Goal: Information Seeking & Learning: Check status

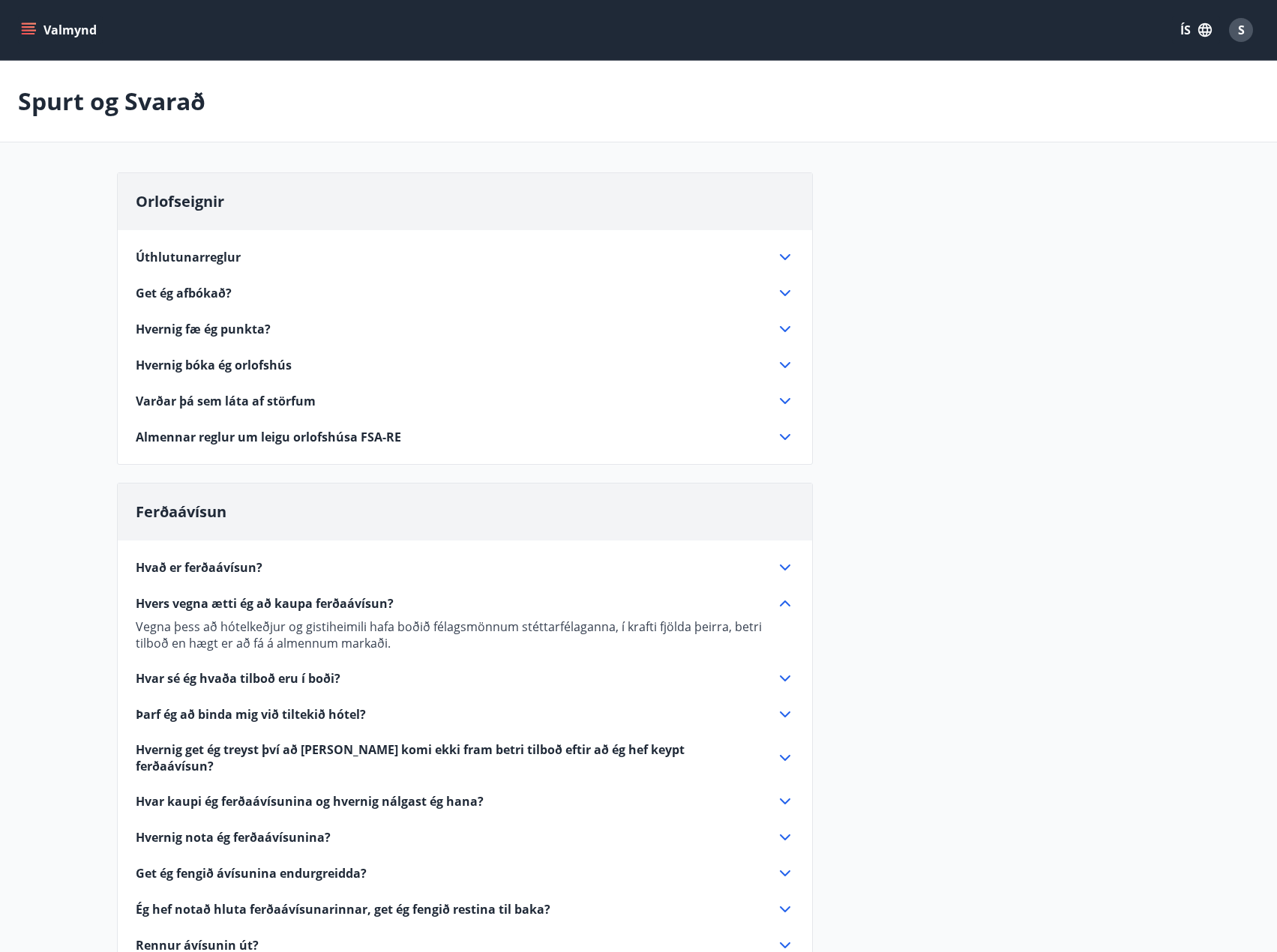
scroll to position [225, 0]
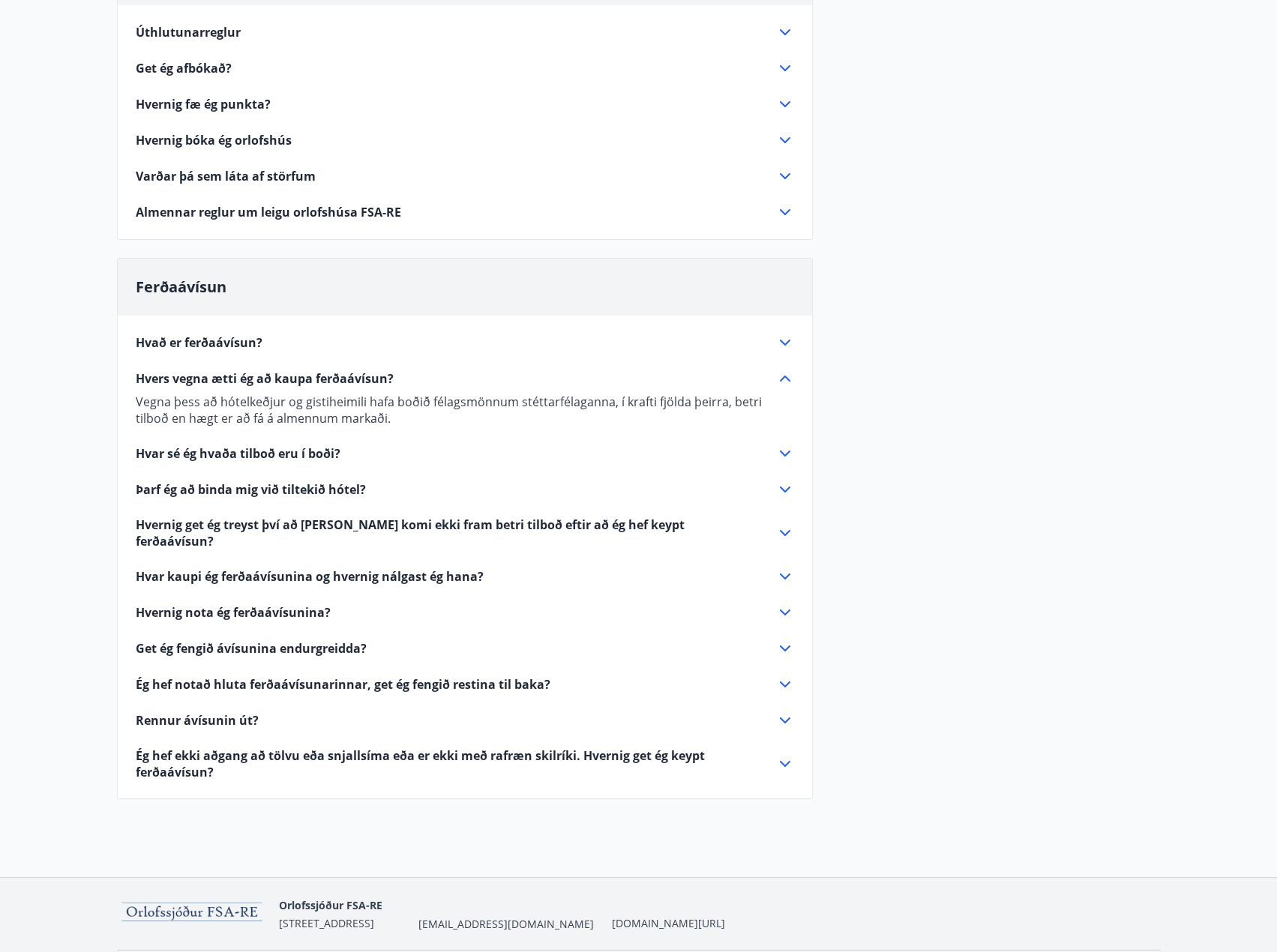
click at [296, 486] on span "Þarf ég að binda mig við tiltekið hótel?" at bounding box center [251, 489] width 231 height 16
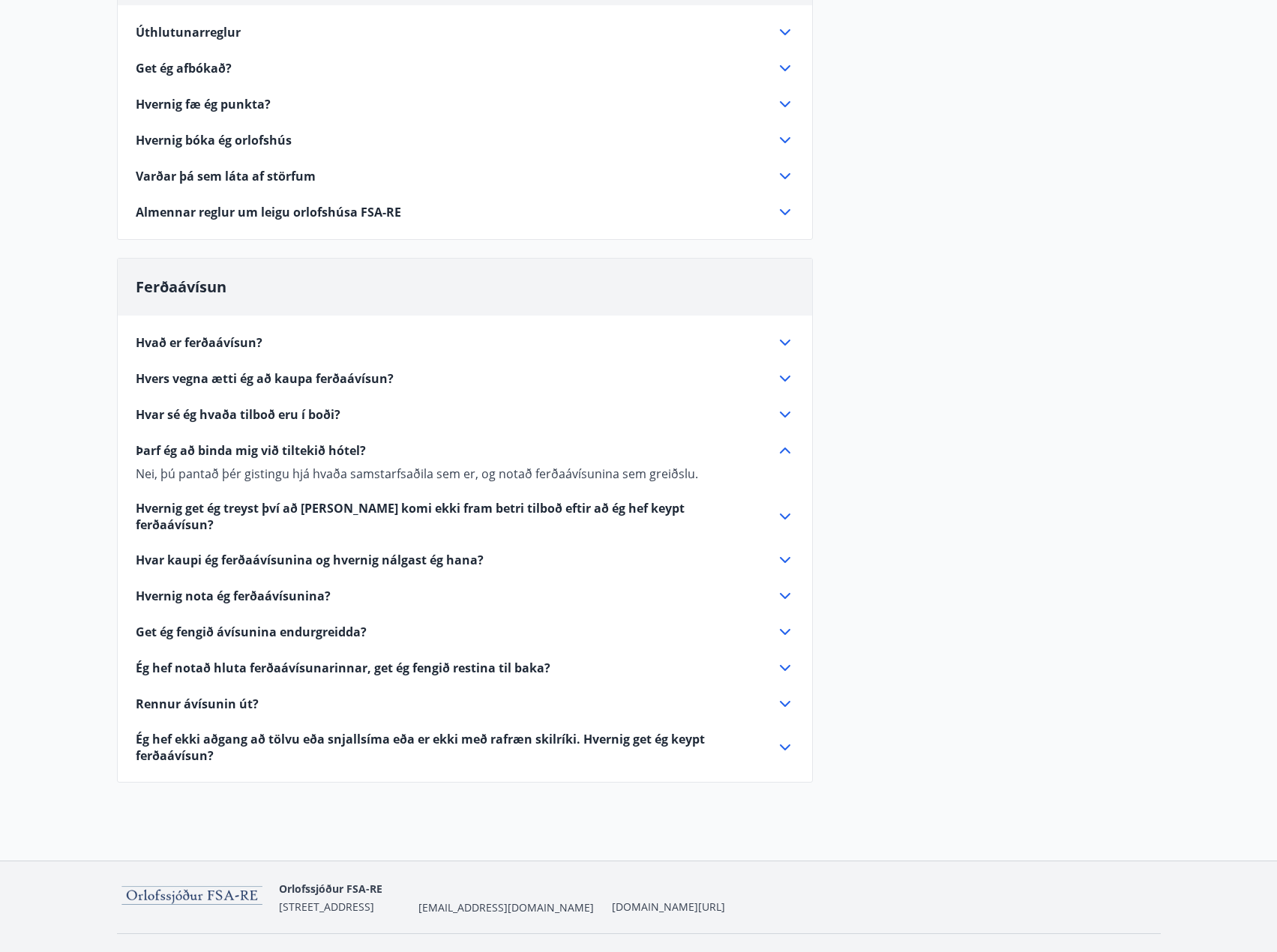
click at [535, 507] on span "Hvernig get ég treyst því að [PERSON_NAME] komi ekki fram betri tilboð eftir að…" at bounding box center [447, 516] width 623 height 33
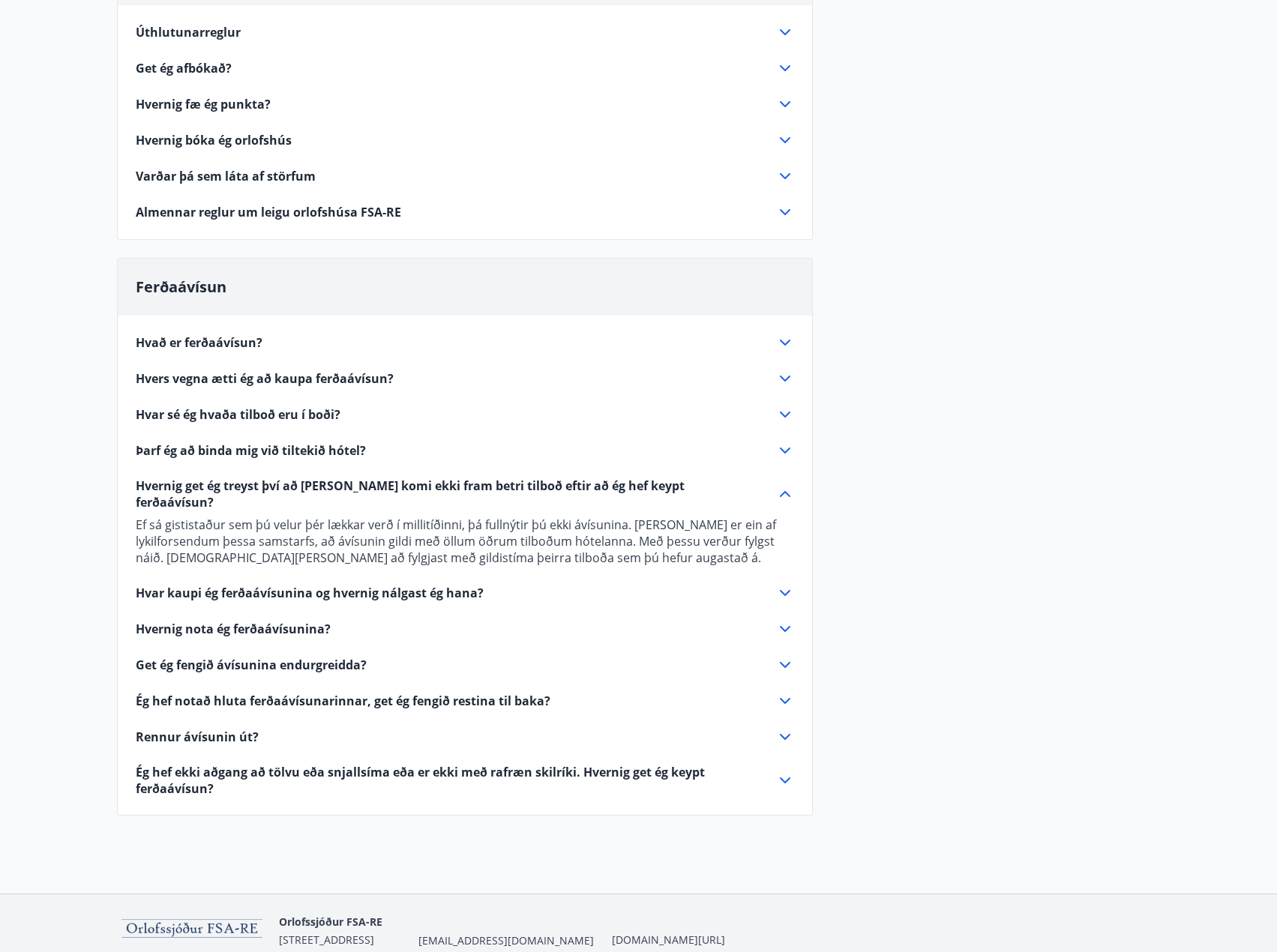
click at [367, 657] on div "Get ég fengið ávísunina endurgreidda?" at bounding box center [455, 665] width 641 height 16
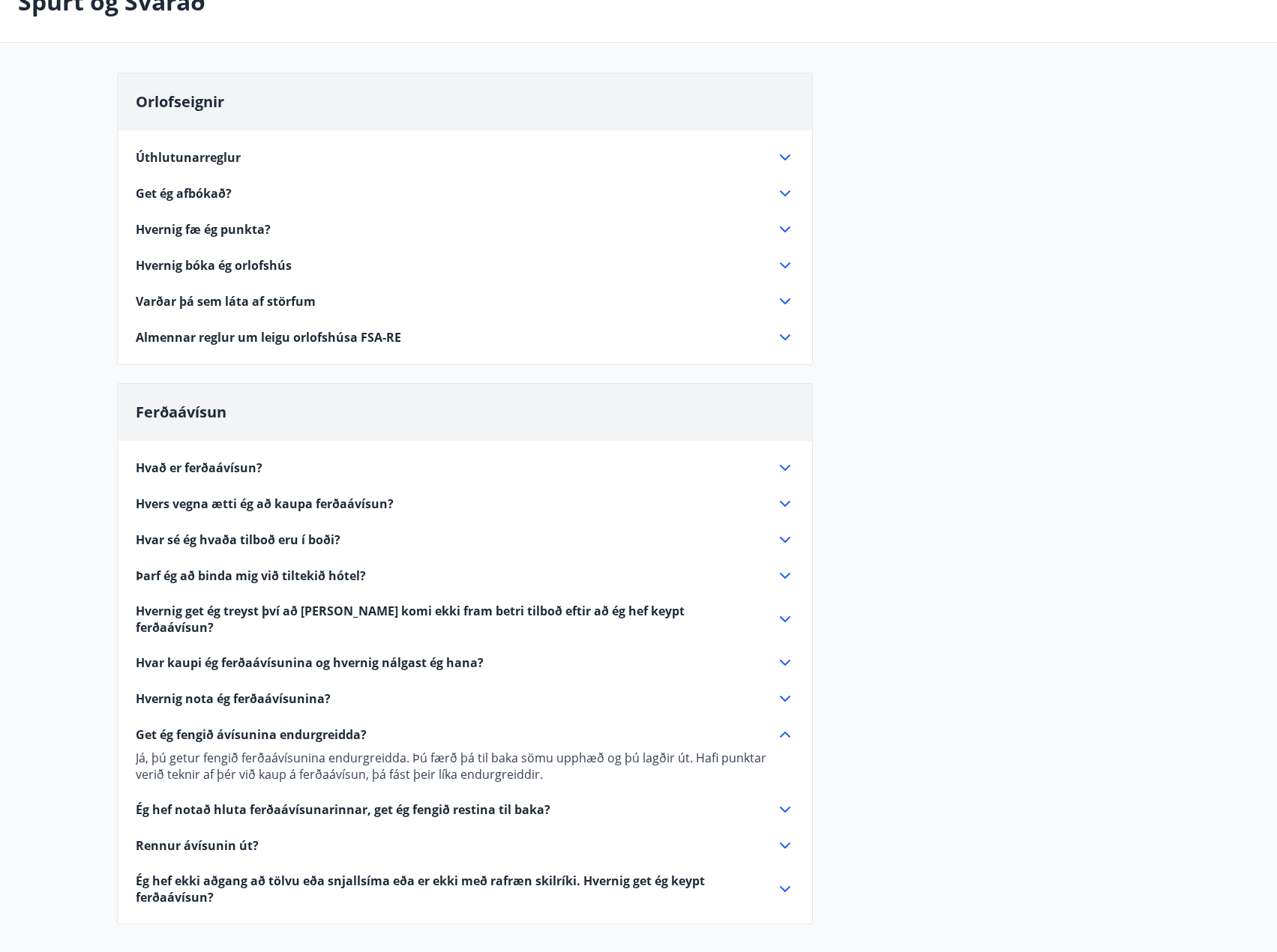
scroll to position [0, 0]
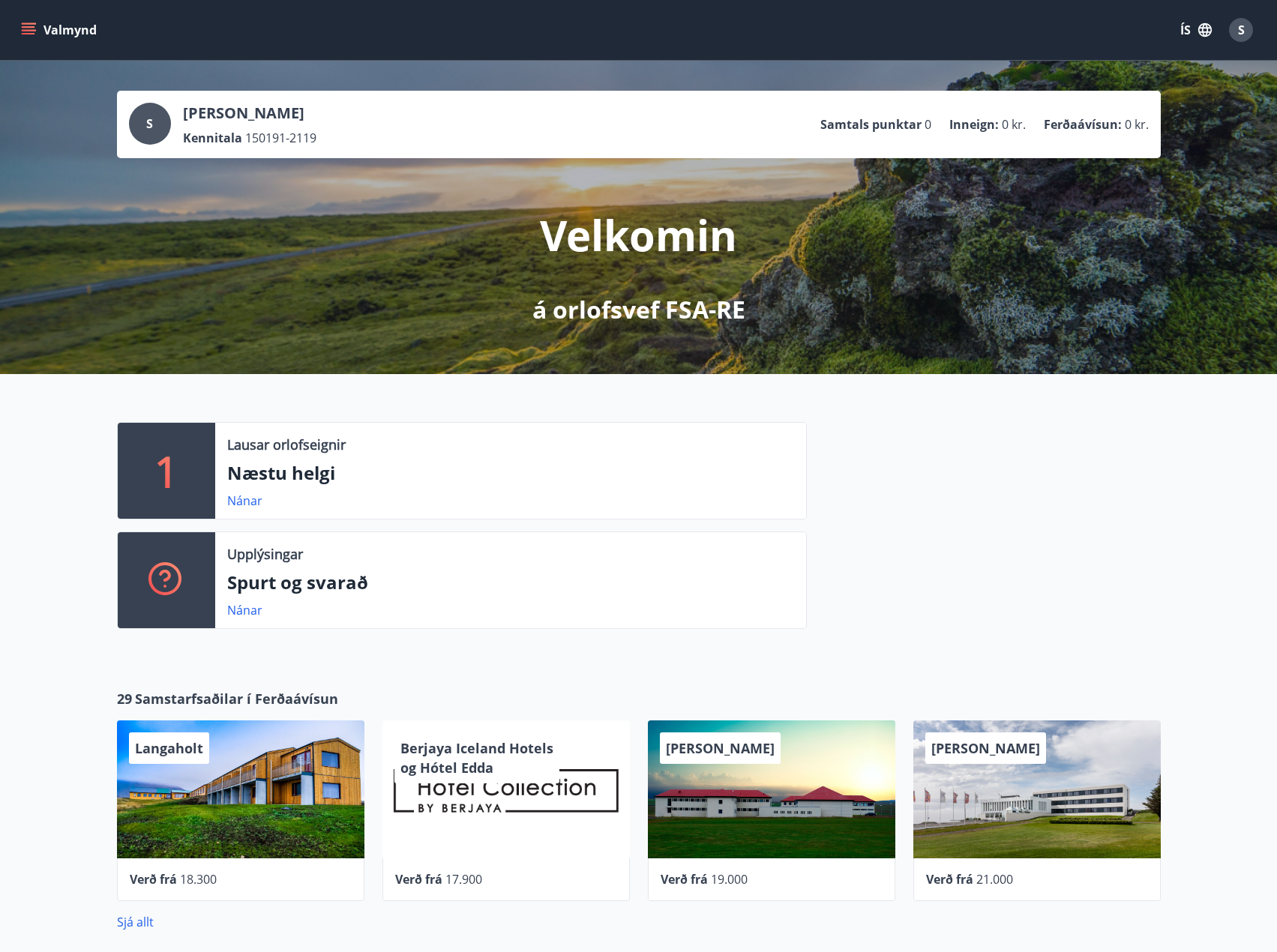
click at [25, 27] on icon "menu" at bounding box center [28, 27] width 14 height 2
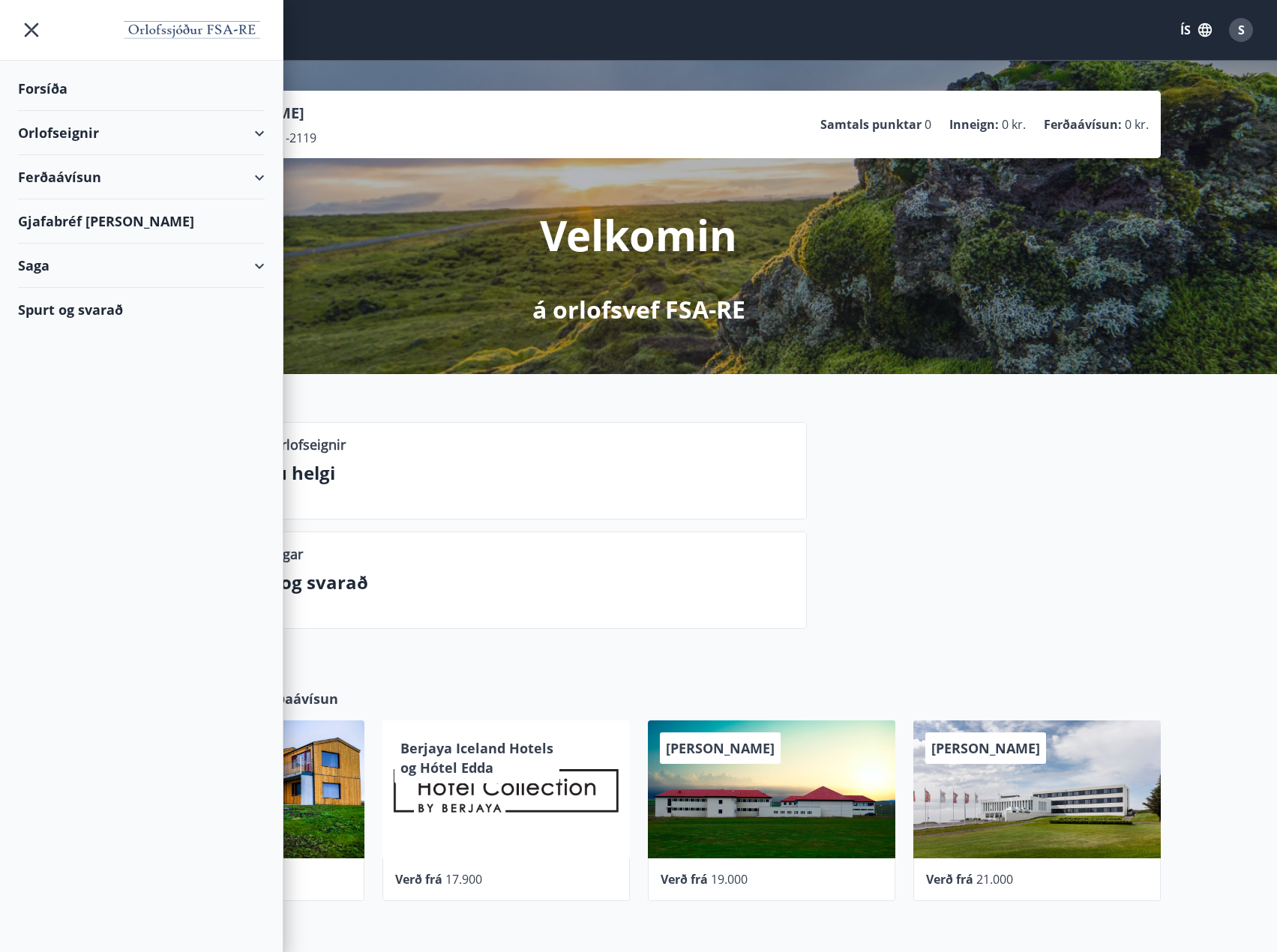
click at [265, 269] on icon at bounding box center [260, 266] width 18 height 18
click at [261, 179] on div "Ferðaávísun" at bounding box center [141, 177] width 247 height 44
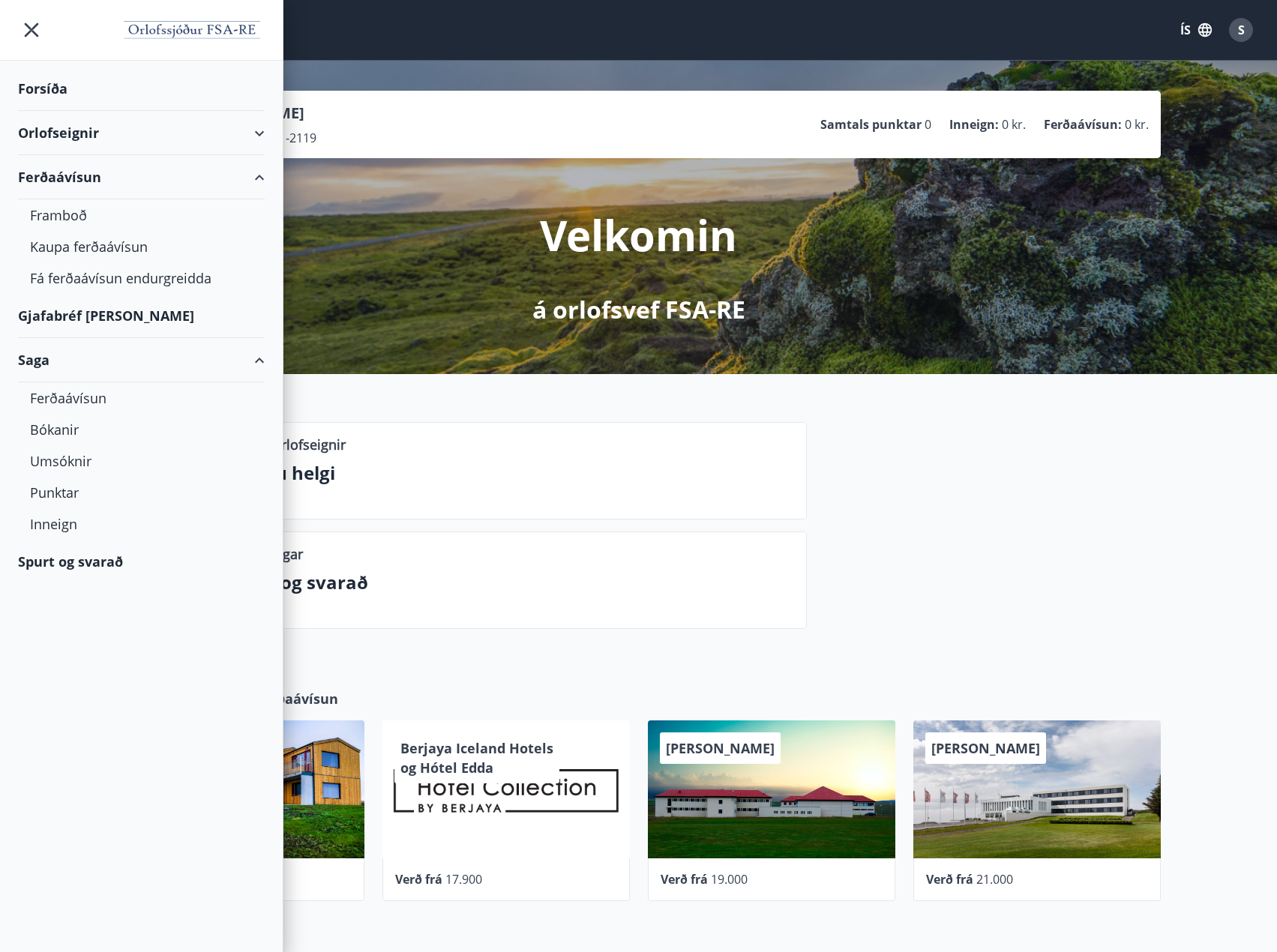
click at [264, 133] on div "Orlofseignir" at bounding box center [141, 133] width 247 height 44
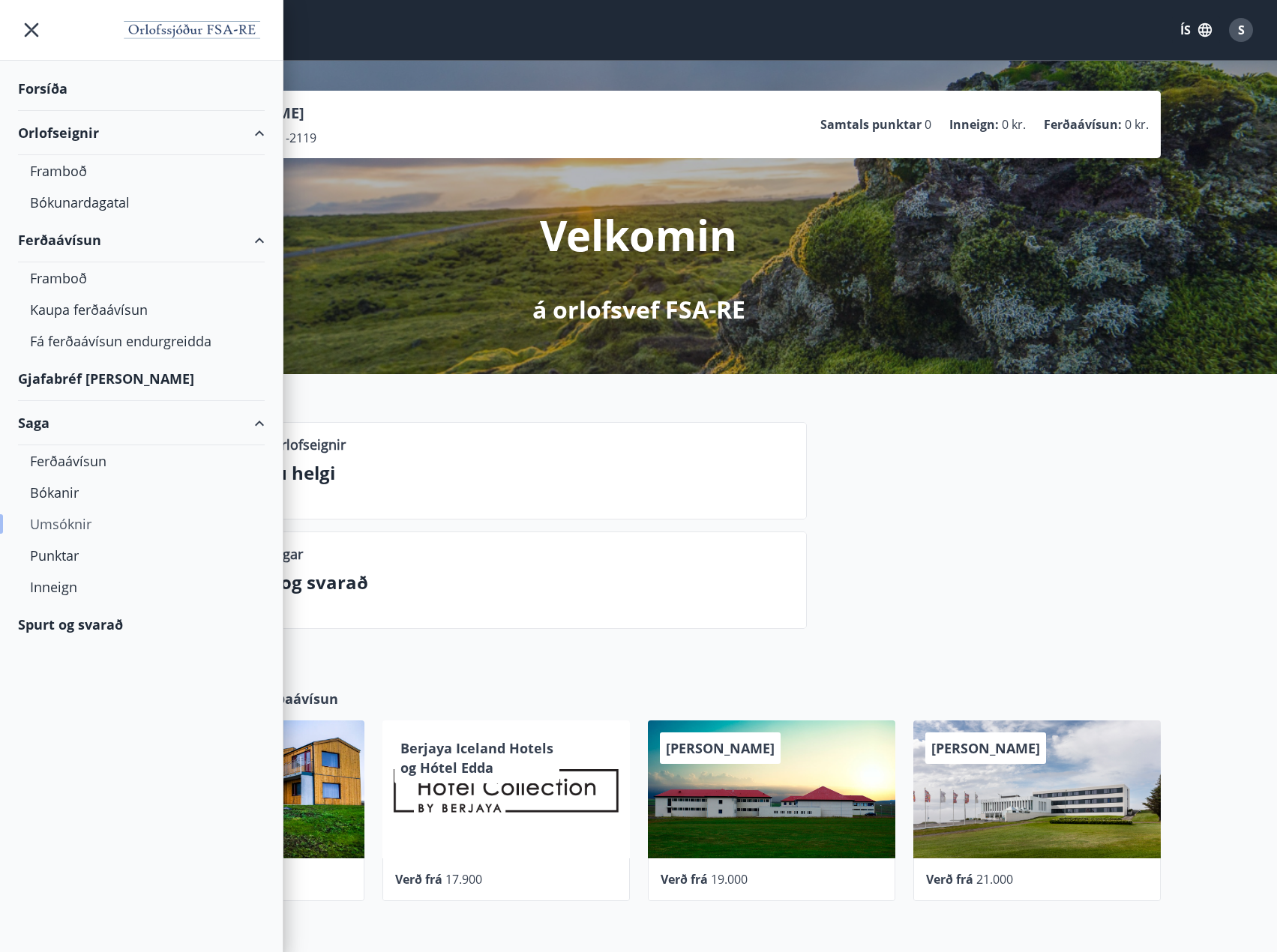
click at [64, 528] on div "Umsóknir" at bounding box center [141, 523] width 222 height 32
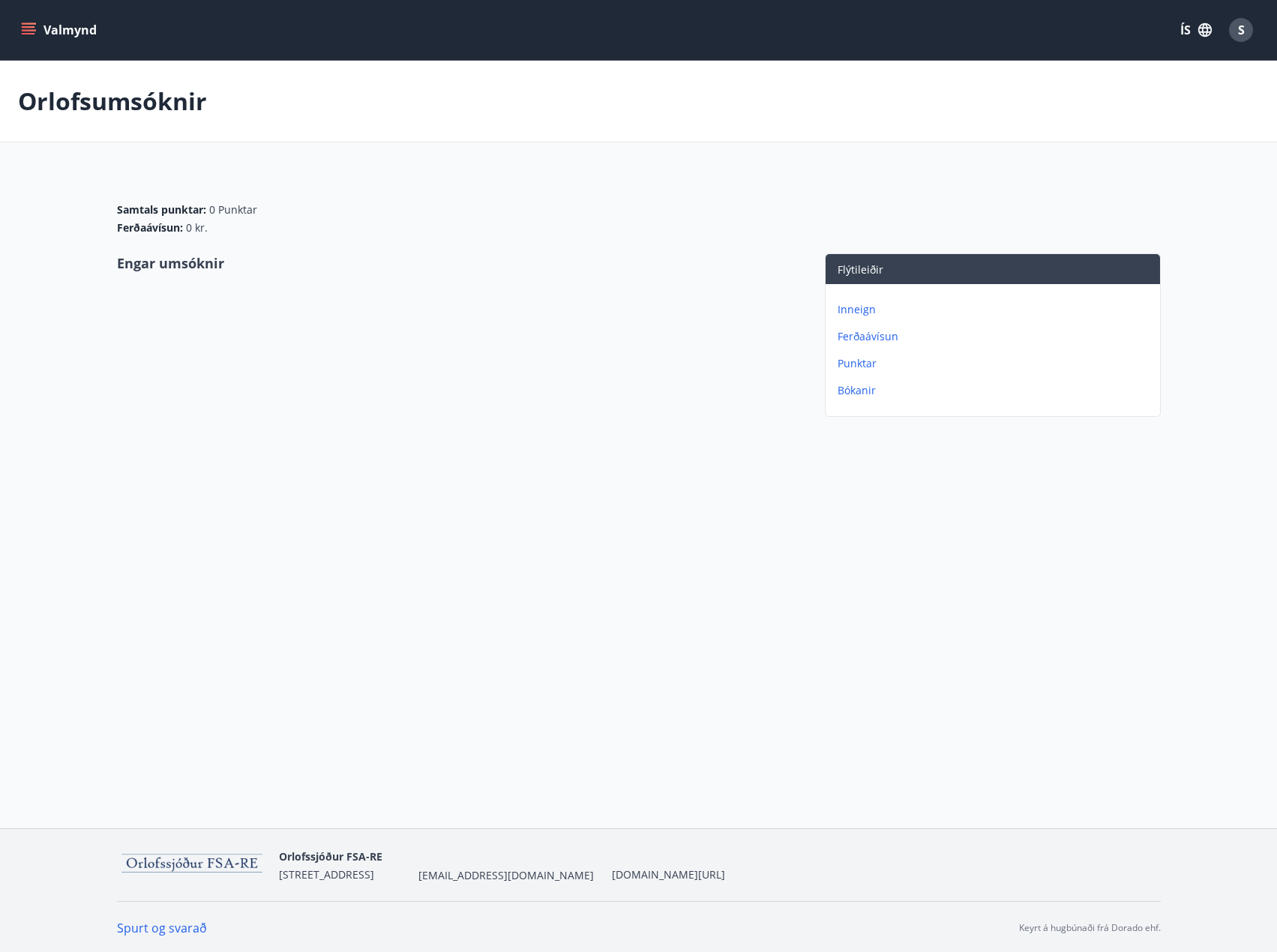
click at [859, 313] on p "Inneign" at bounding box center [996, 309] width 317 height 15
click at [861, 309] on p "Ferðaávísun" at bounding box center [996, 309] width 317 height 15
click at [860, 365] on p "Bókanir" at bounding box center [996, 364] width 317 height 15
click at [34, 23] on icon "menu" at bounding box center [28, 30] width 15 height 15
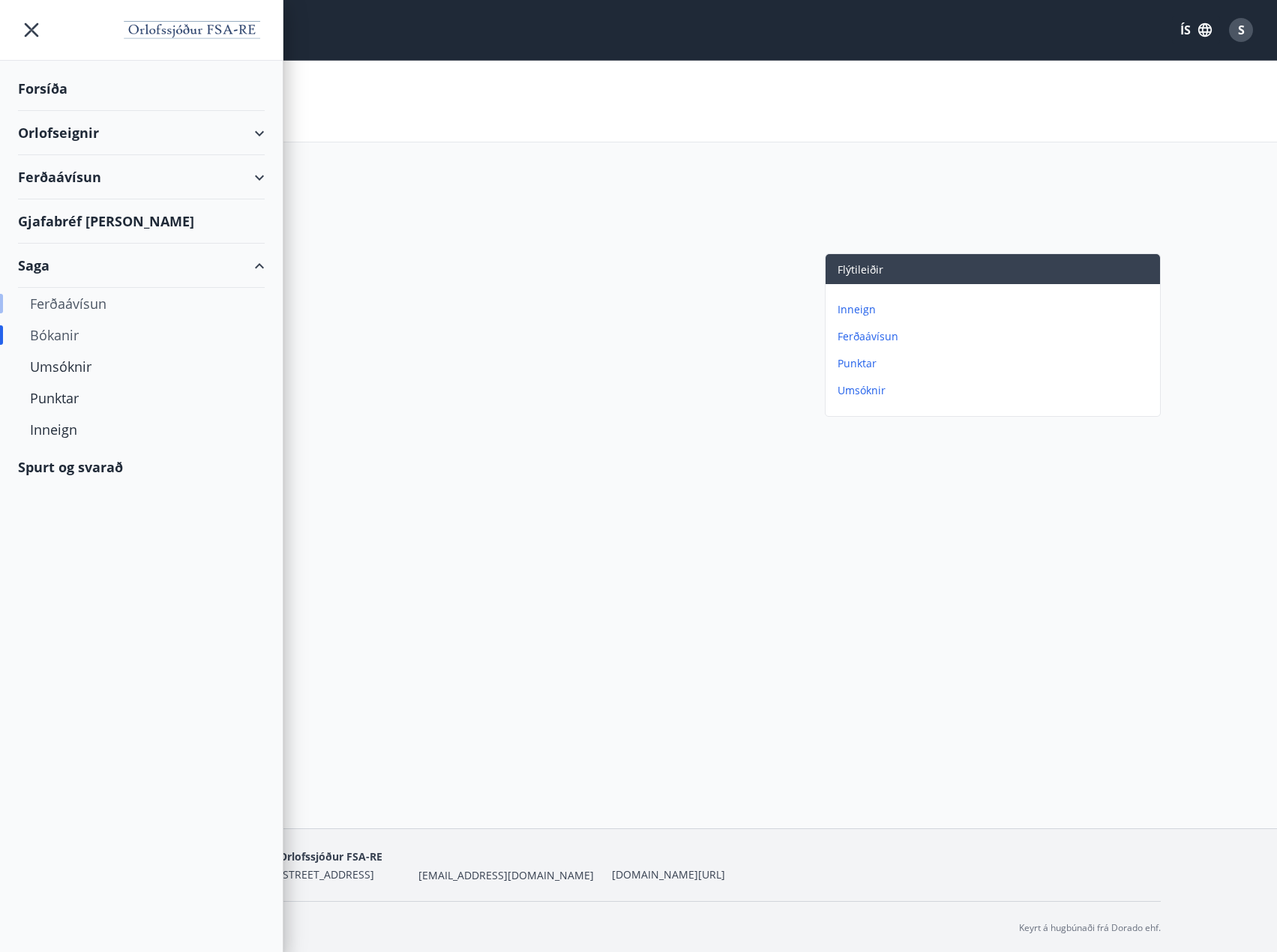
click at [75, 303] on div "Ferðaávísun" at bounding box center [141, 304] width 222 height 32
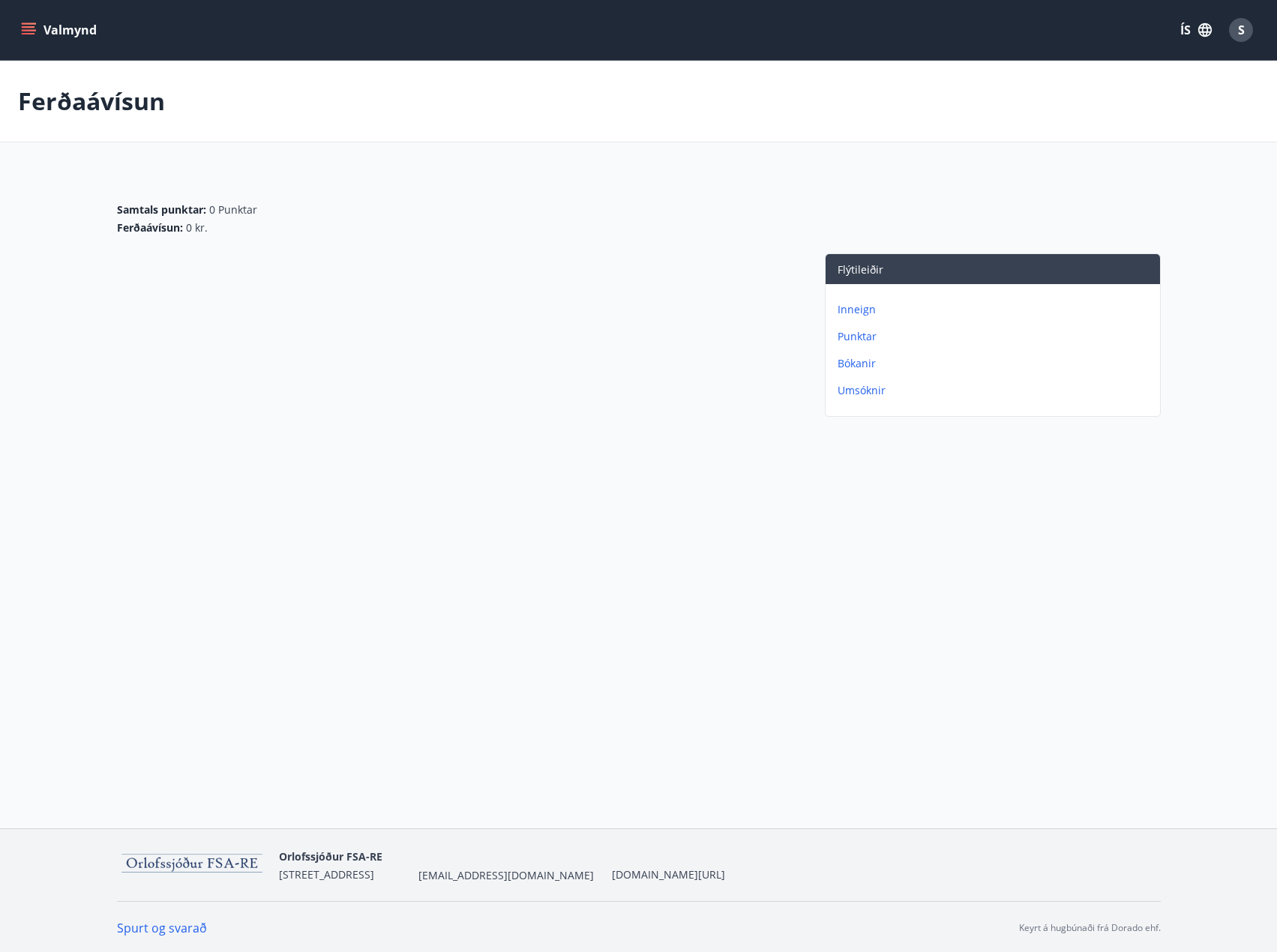
click at [40, 32] on button "Valmynd" at bounding box center [60, 29] width 84 height 27
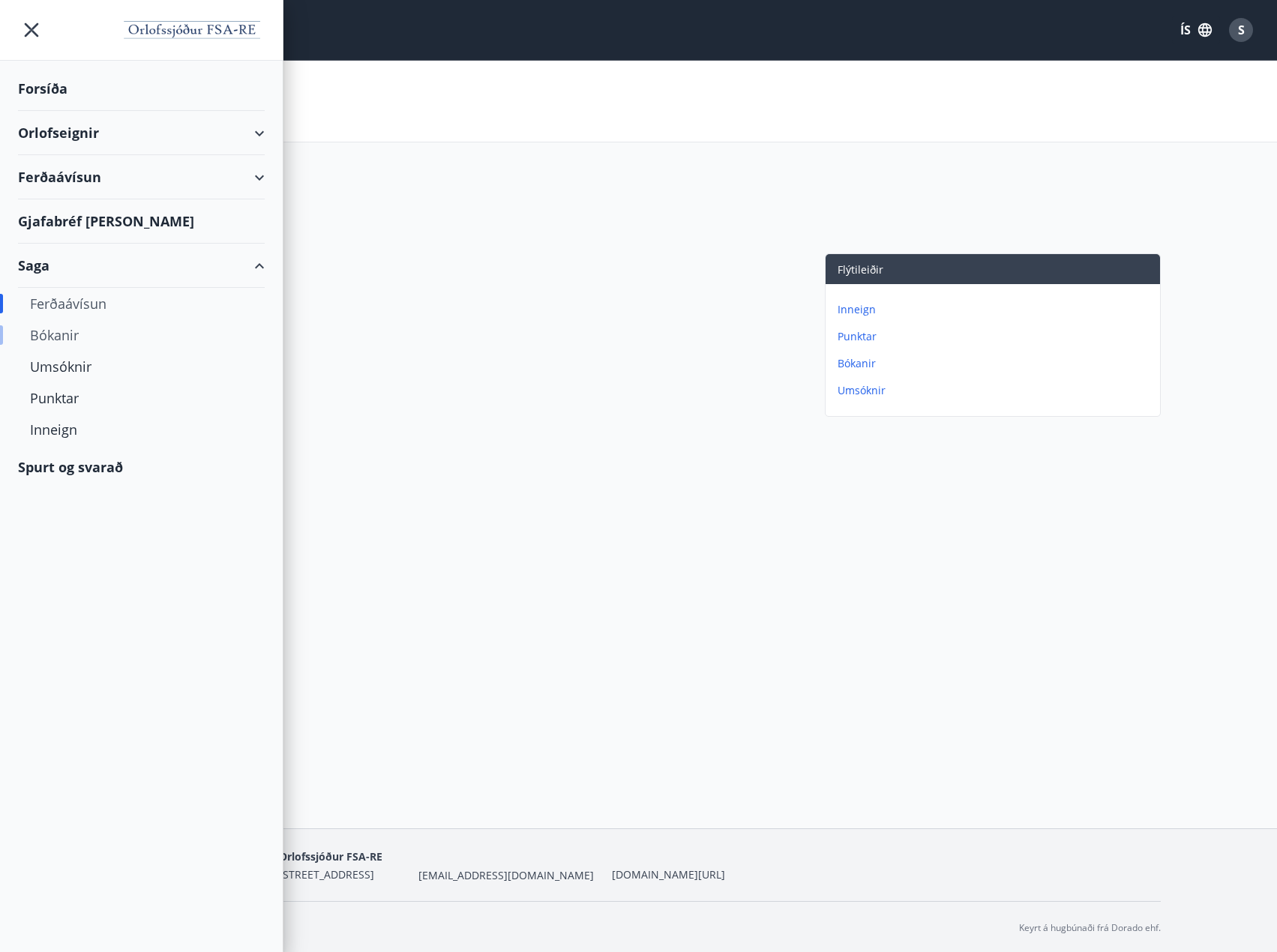
click at [59, 344] on div "Bókanir" at bounding box center [141, 334] width 222 height 32
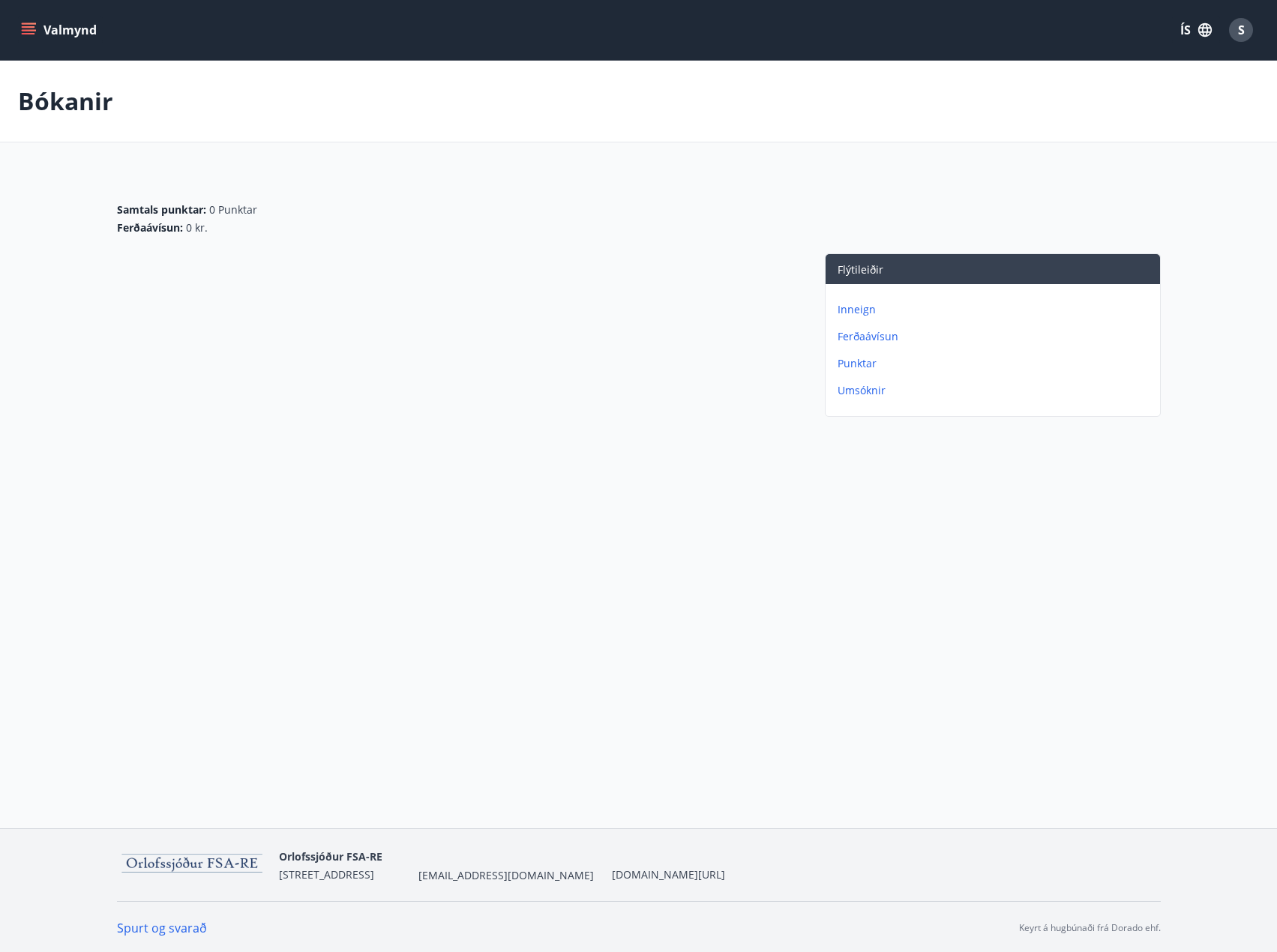
click at [37, 39] on button "Valmynd" at bounding box center [60, 29] width 84 height 27
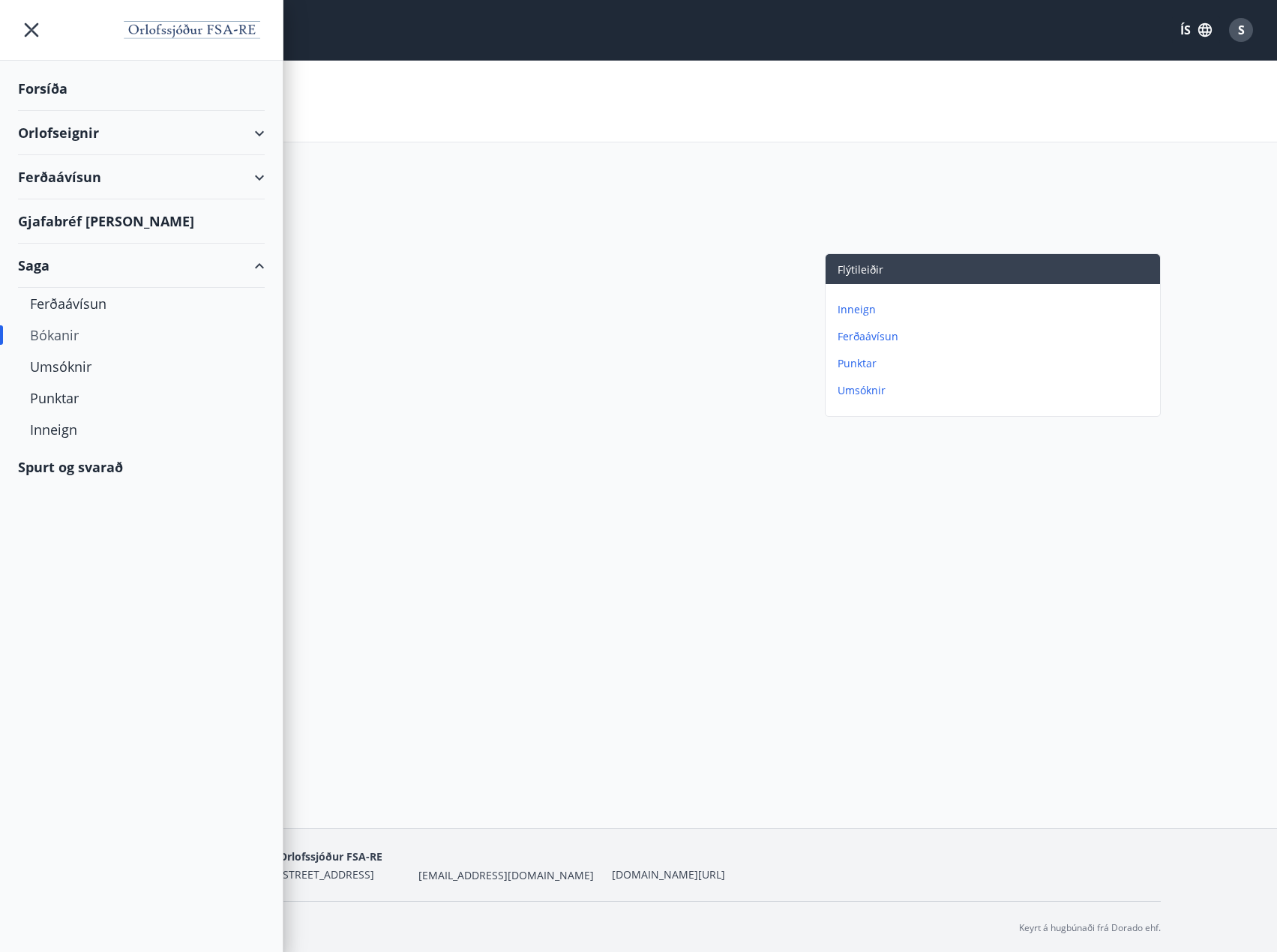
click at [69, 223] on div "Gjafabréf [PERSON_NAME]" at bounding box center [141, 222] width 247 height 44
click at [90, 179] on div "Ferðaávísun" at bounding box center [141, 177] width 247 height 44
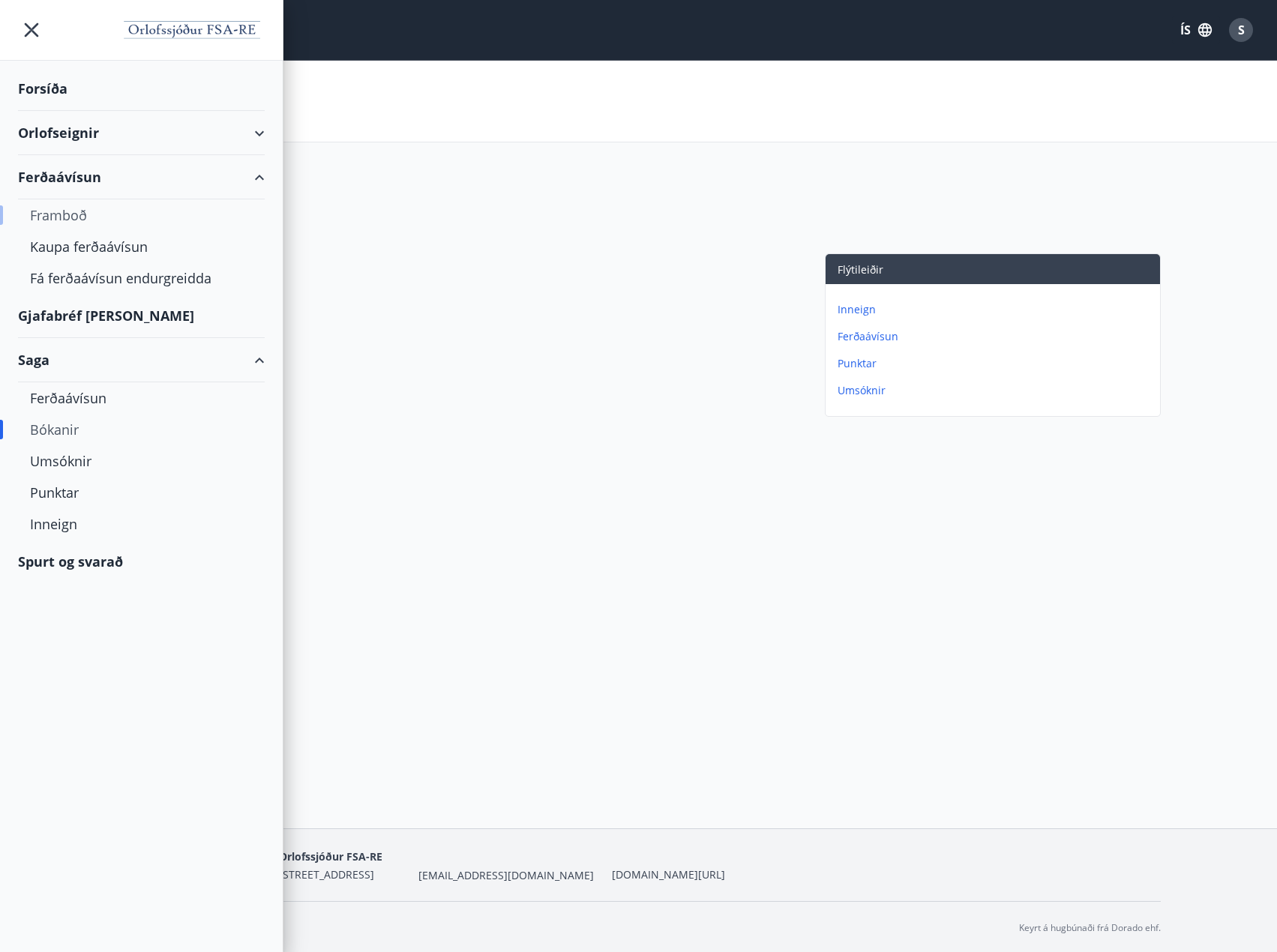
click at [86, 214] on div "Framboð" at bounding box center [141, 215] width 222 height 32
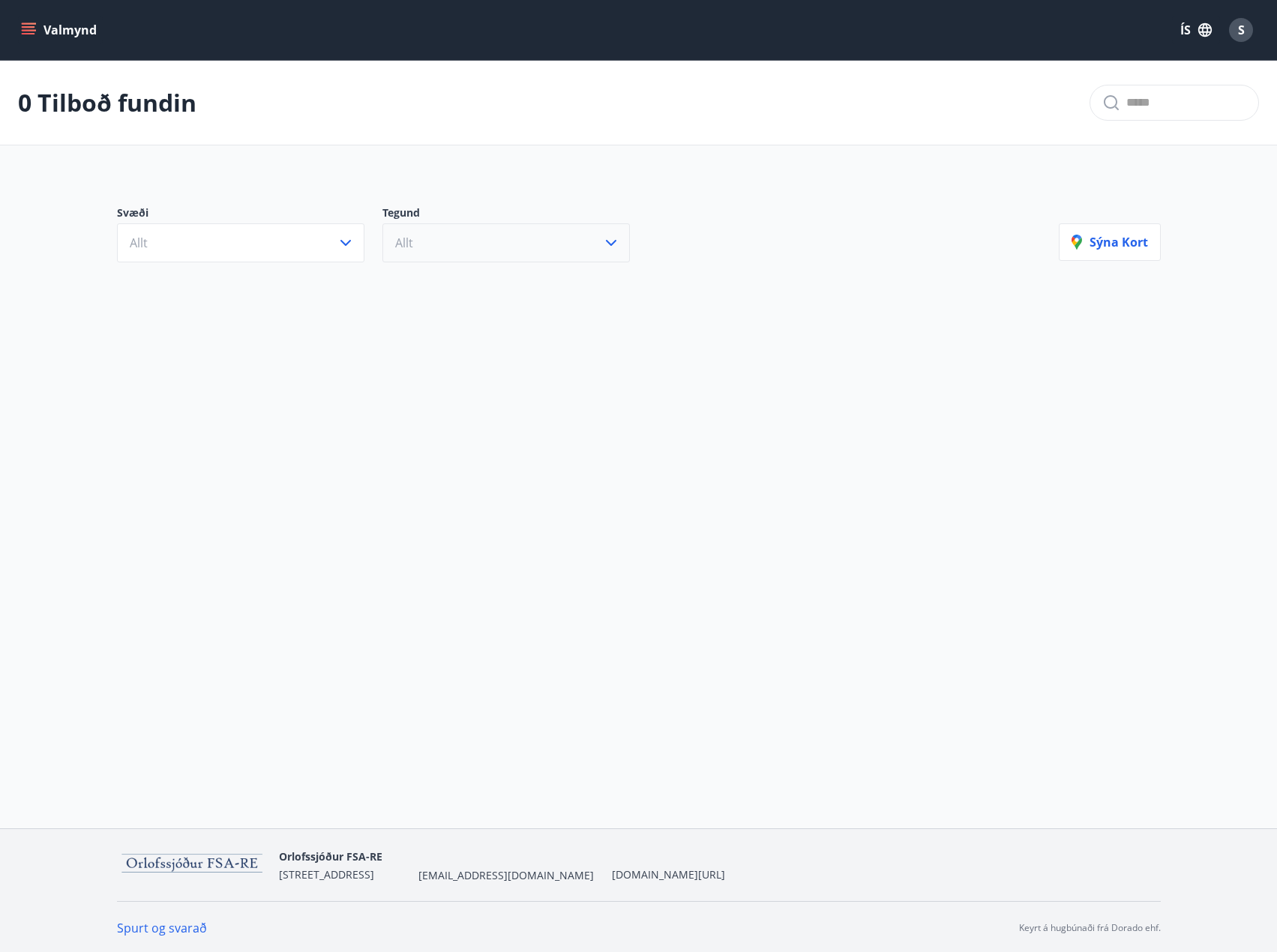
click at [482, 238] on button "Allt" at bounding box center [506, 243] width 248 height 39
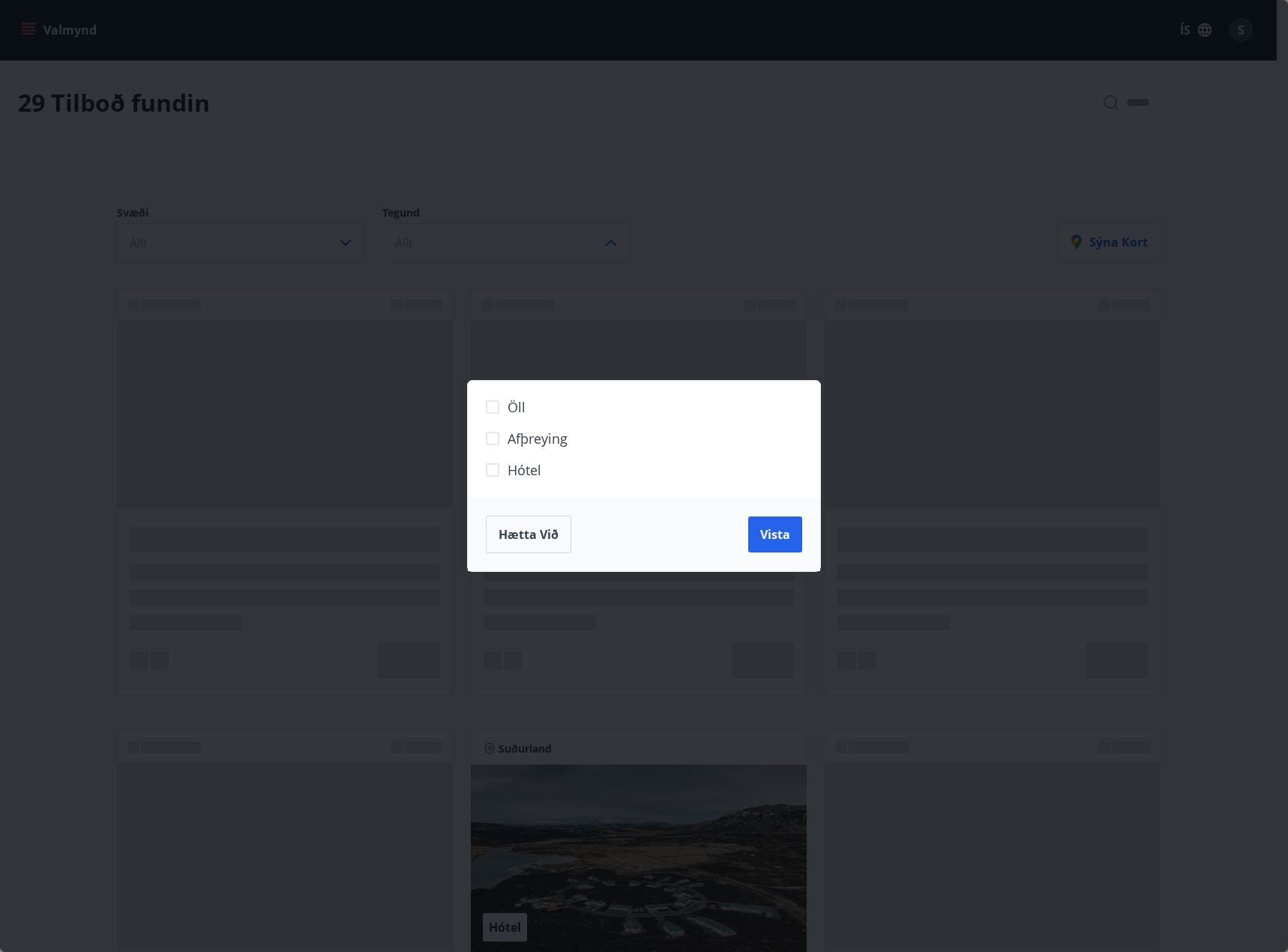
click at [691, 314] on div "Öll Afþreying Hótel Hætta við Vista" at bounding box center [644, 476] width 1288 height 952
